Goal: Check status: Check status

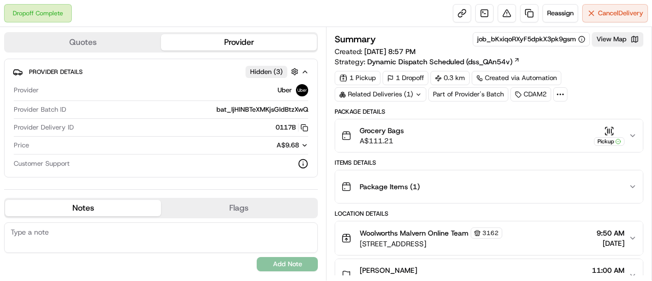
click at [422, 158] on div "Items Details" at bounding box center [489, 162] width 309 height 8
